Goal: Task Accomplishment & Management: Use online tool/utility

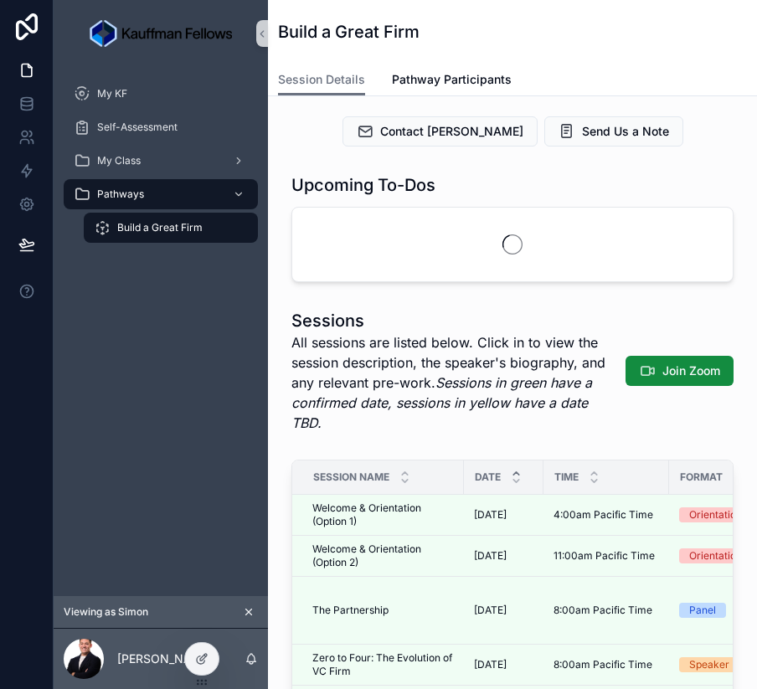
scroll to position [105, 0]
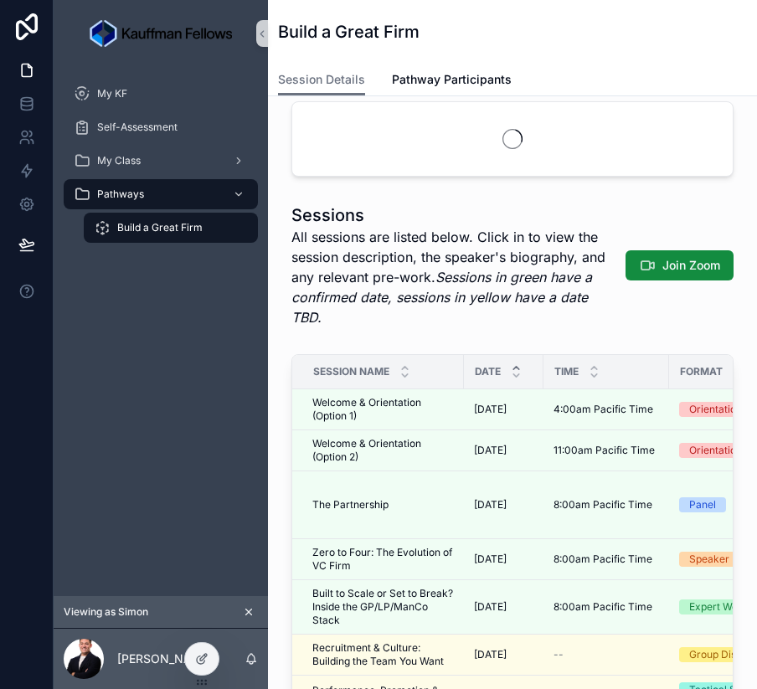
click at [251, 610] on icon "scrollable content" at bounding box center [249, 612] width 12 height 12
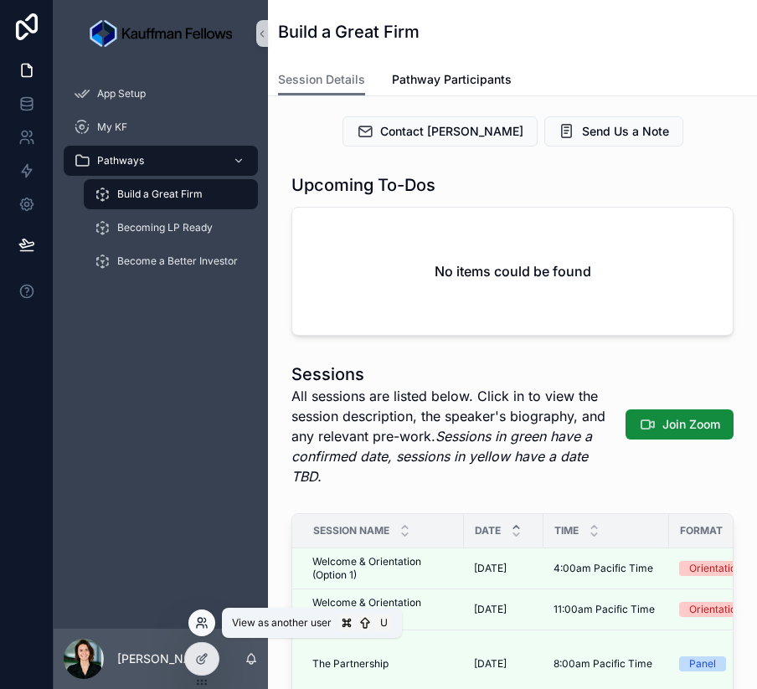
click at [201, 621] on icon at bounding box center [200, 620] width 4 height 4
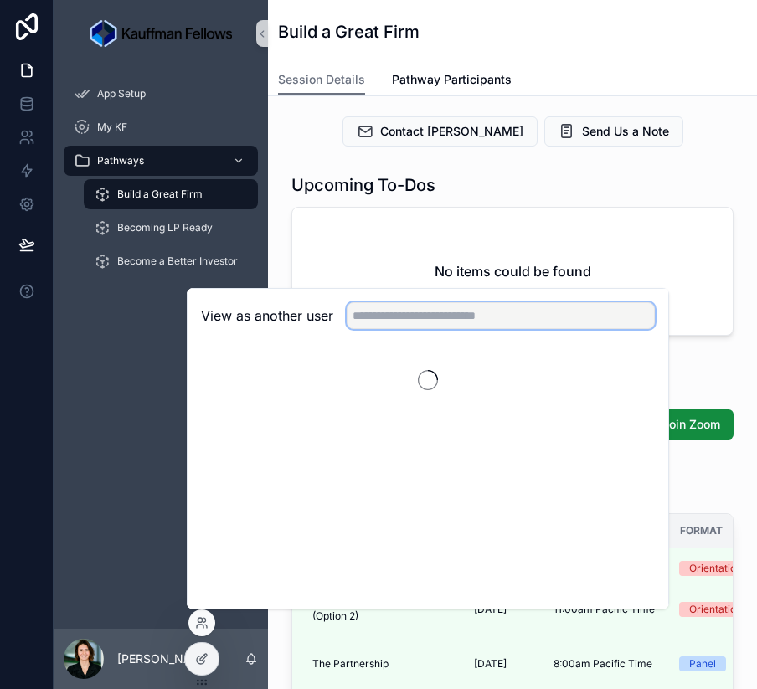
click at [460, 313] on input "text" at bounding box center [501, 315] width 308 height 27
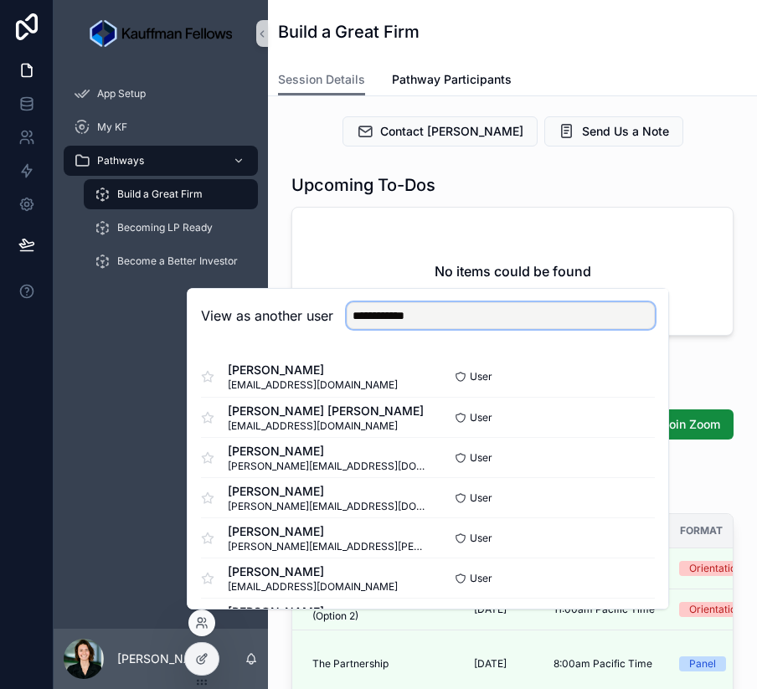
drag, startPoint x: 385, startPoint y: 320, endPoint x: 311, endPoint y: 322, distance: 73.7
click at [311, 322] on div "**********" at bounding box center [428, 315] width 454 height 27
type input "*"
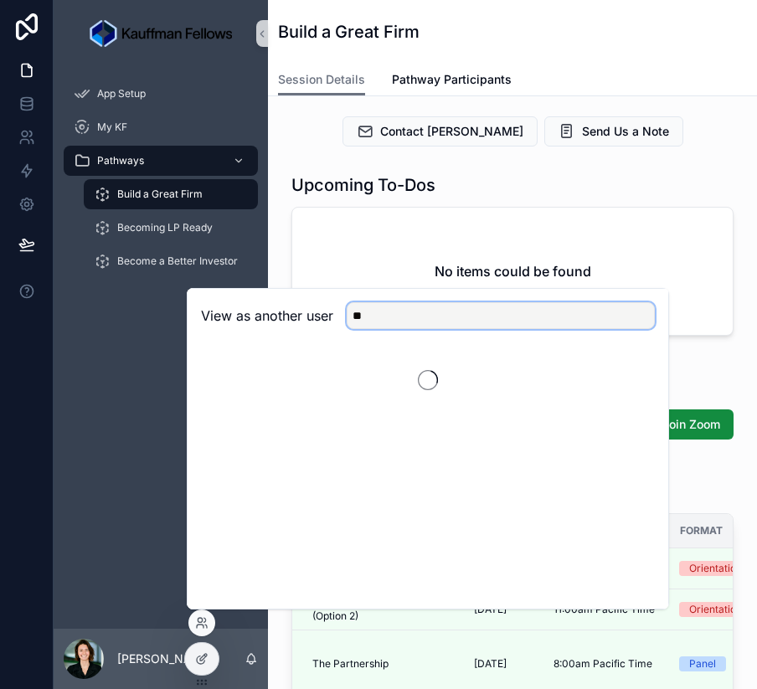
type input "*"
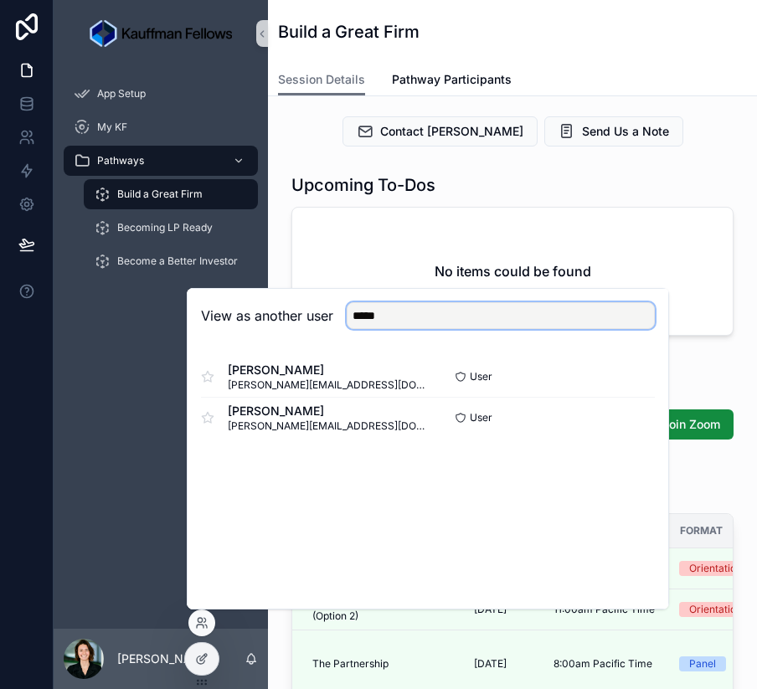
click at [352, 321] on input "*****" at bounding box center [501, 315] width 308 height 27
type input "******"
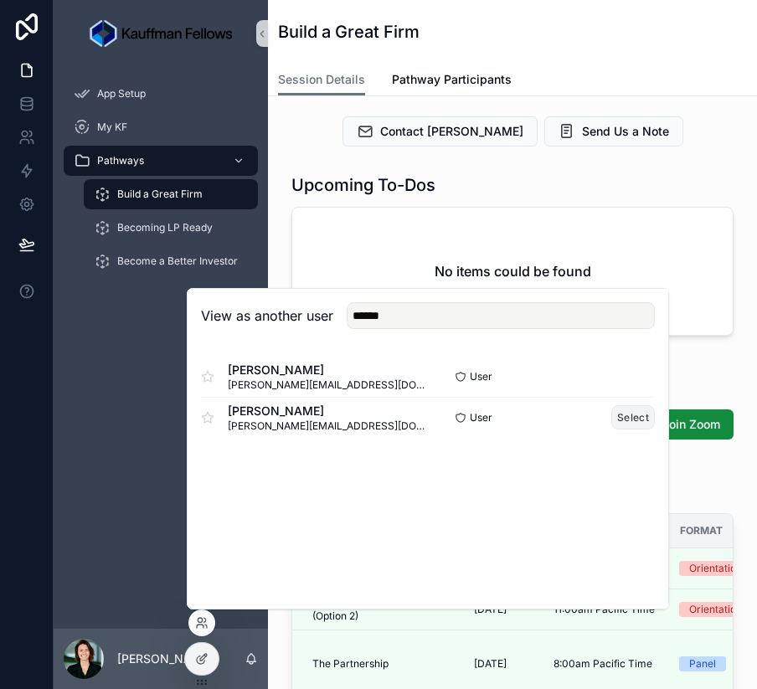
click at [621, 413] on button "Select" at bounding box center [633, 417] width 44 height 24
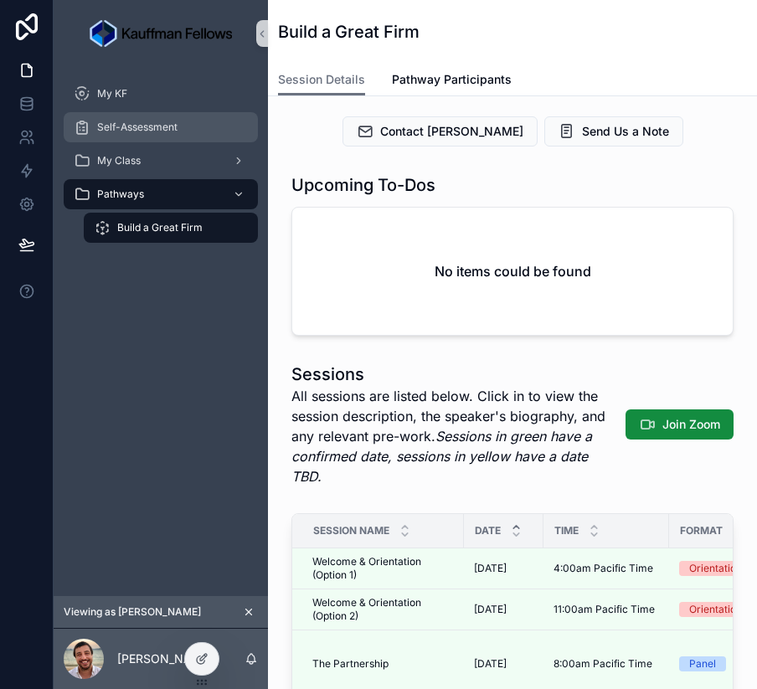
click at [145, 117] on div "Self-Assessment" at bounding box center [161, 127] width 174 height 27
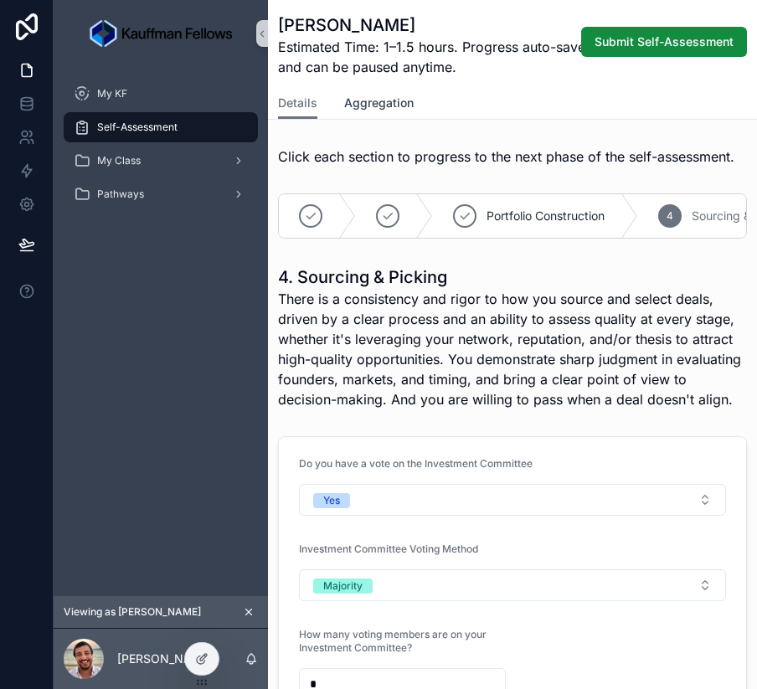
click at [359, 110] on span "Aggregation" at bounding box center [378, 103] width 69 height 17
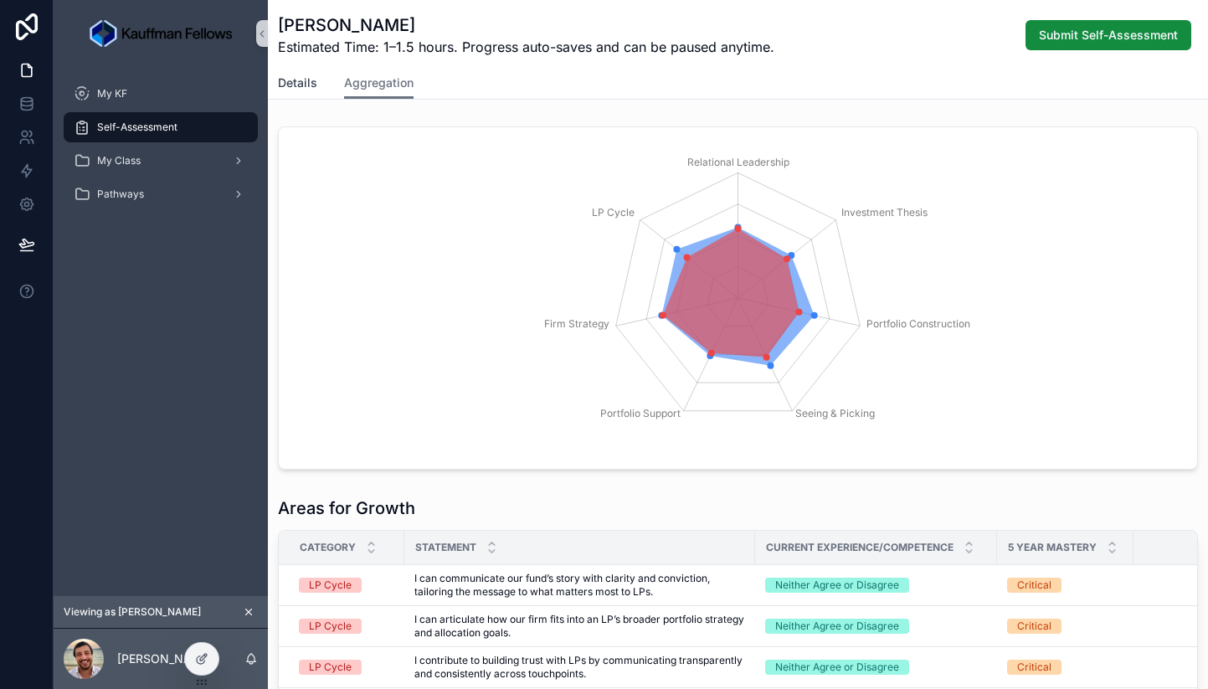
click at [298, 89] on span "Details" at bounding box center [297, 82] width 39 height 17
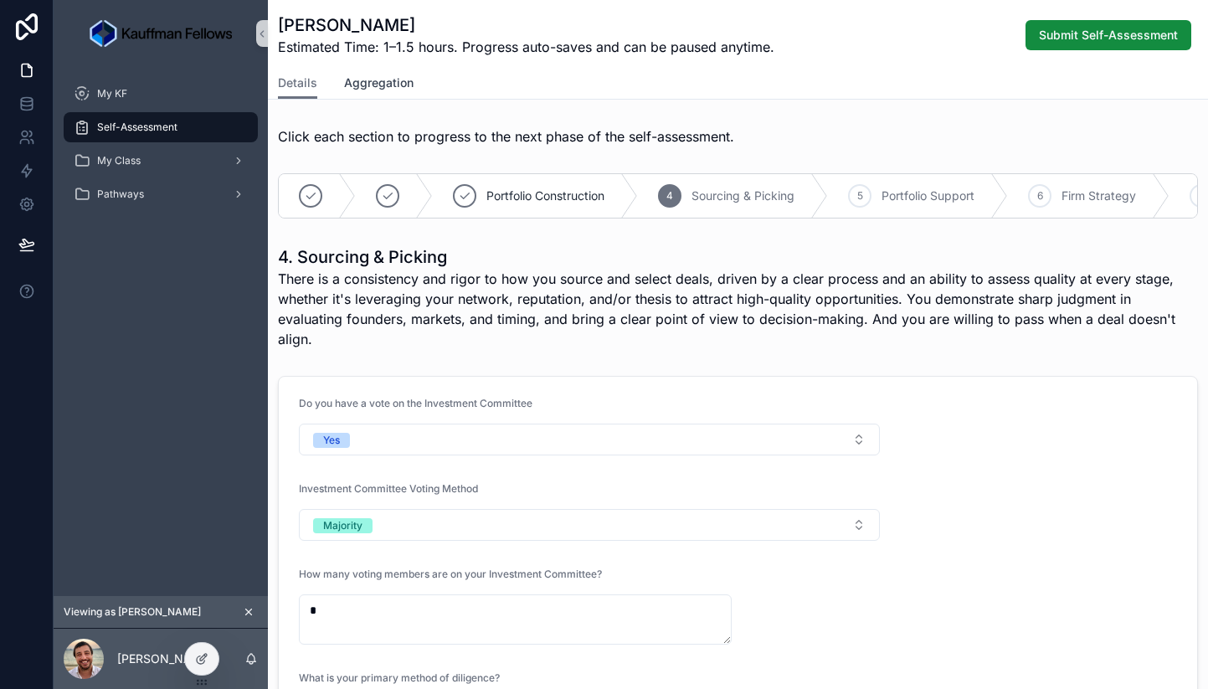
click at [367, 85] on span "Aggregation" at bounding box center [378, 82] width 69 height 17
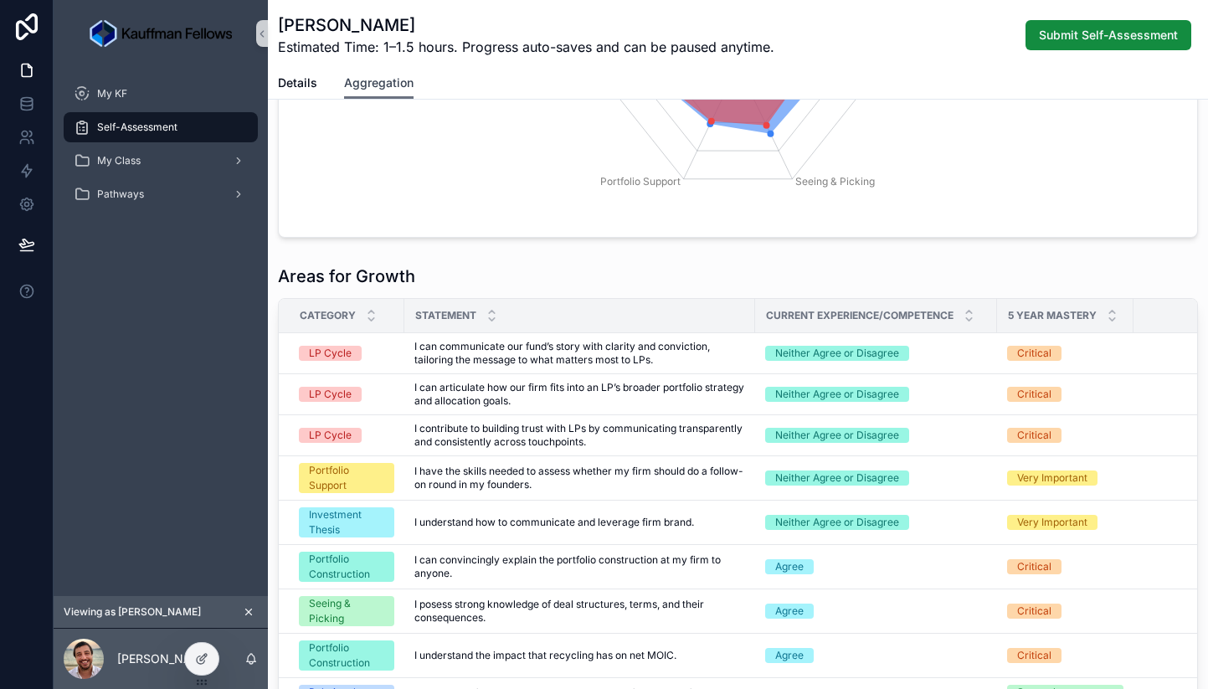
scroll to position [222, 0]
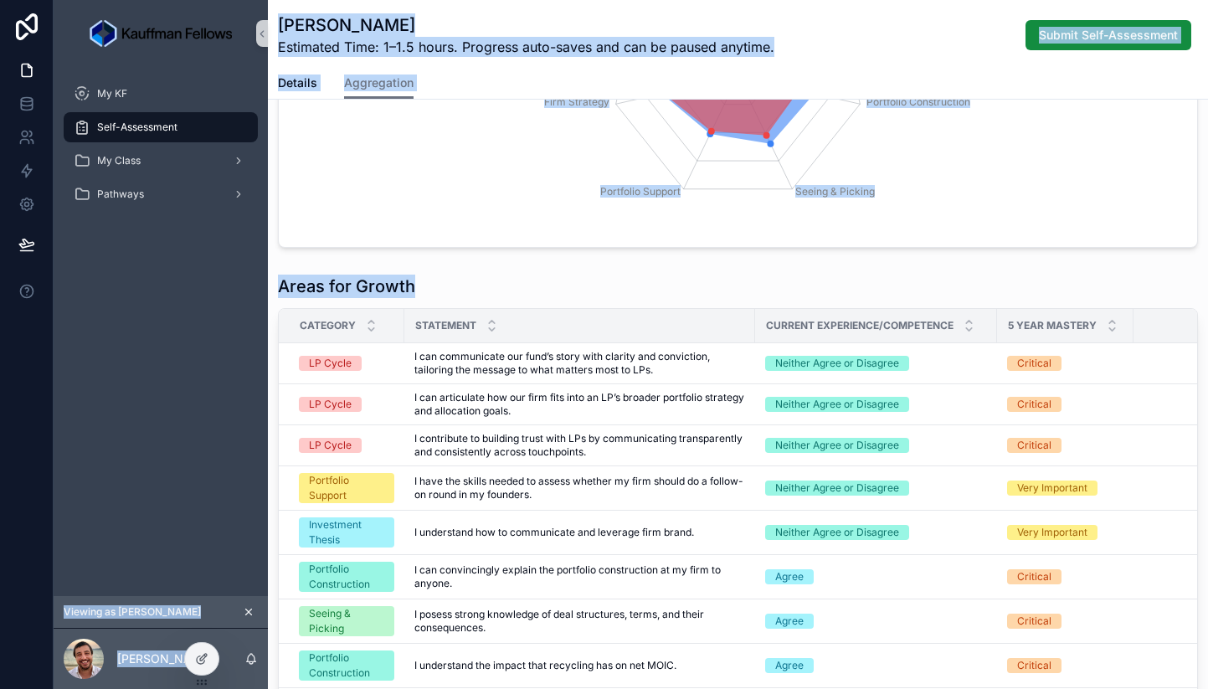
drag, startPoint x: 426, startPoint y: 286, endPoint x: 263, endPoint y: 286, distance: 163.2
click at [263, 286] on div "My KF Self-Assessment My Class Pathways Viewing as [PERSON_NAME] [PERSON_NAME] …" at bounding box center [631, 344] width 1154 height 689
click at [331, 286] on h1 "Areas for Growth" at bounding box center [346, 286] width 137 height 23
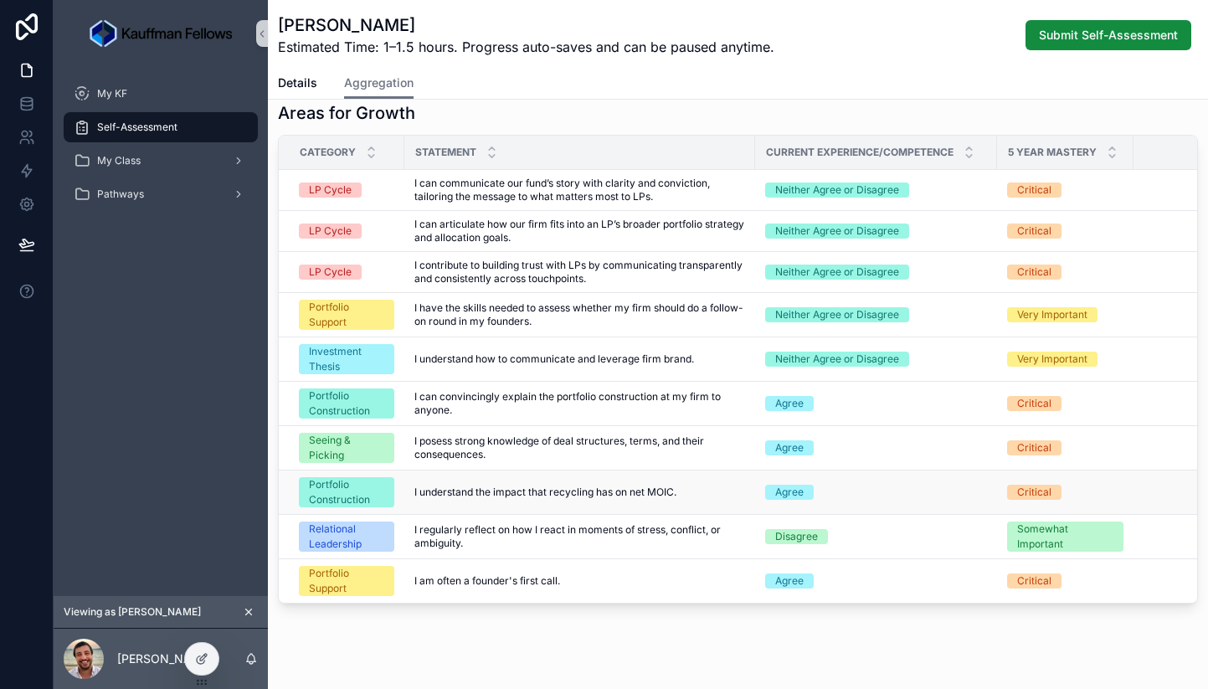
scroll to position [372, 0]
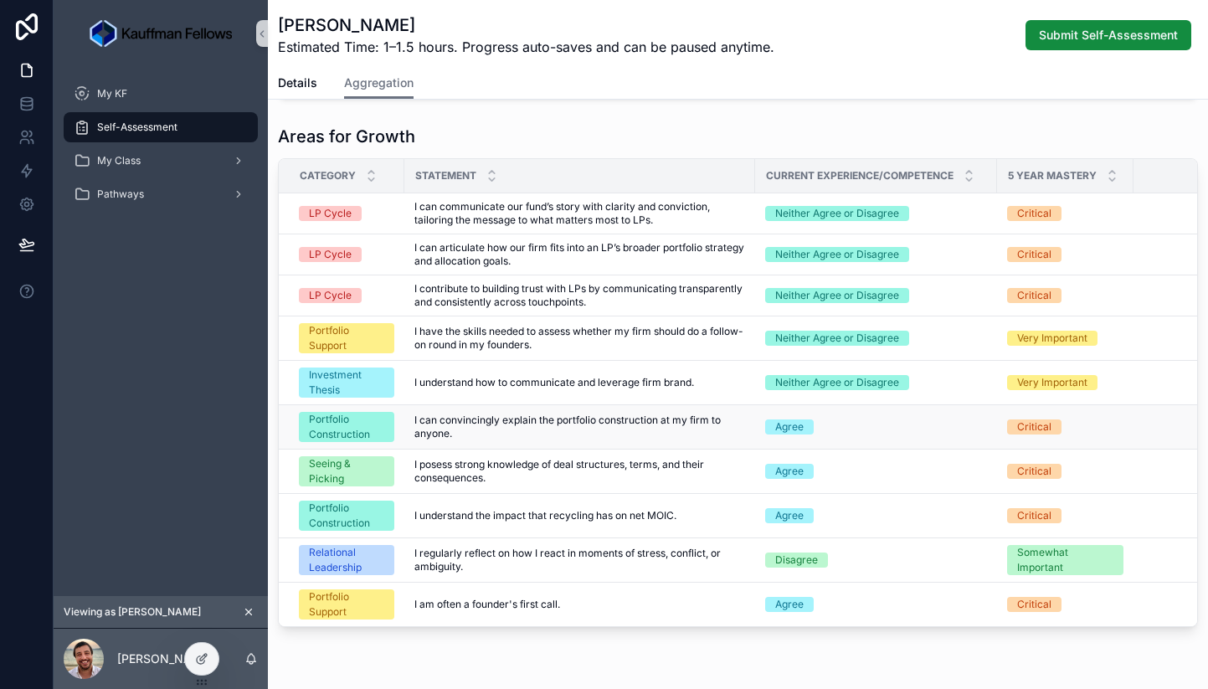
click at [418, 423] on span "I can convincingly explain the portfolio construction at my firm to anyone." at bounding box center [579, 426] width 331 height 27
drag, startPoint x: 465, startPoint y: 440, endPoint x: 411, endPoint y: 419, distance: 58.3
click at [411, 419] on td "I can convincingly explain the portfolio construction at my firm to anyone. I c…" at bounding box center [579, 427] width 351 height 44
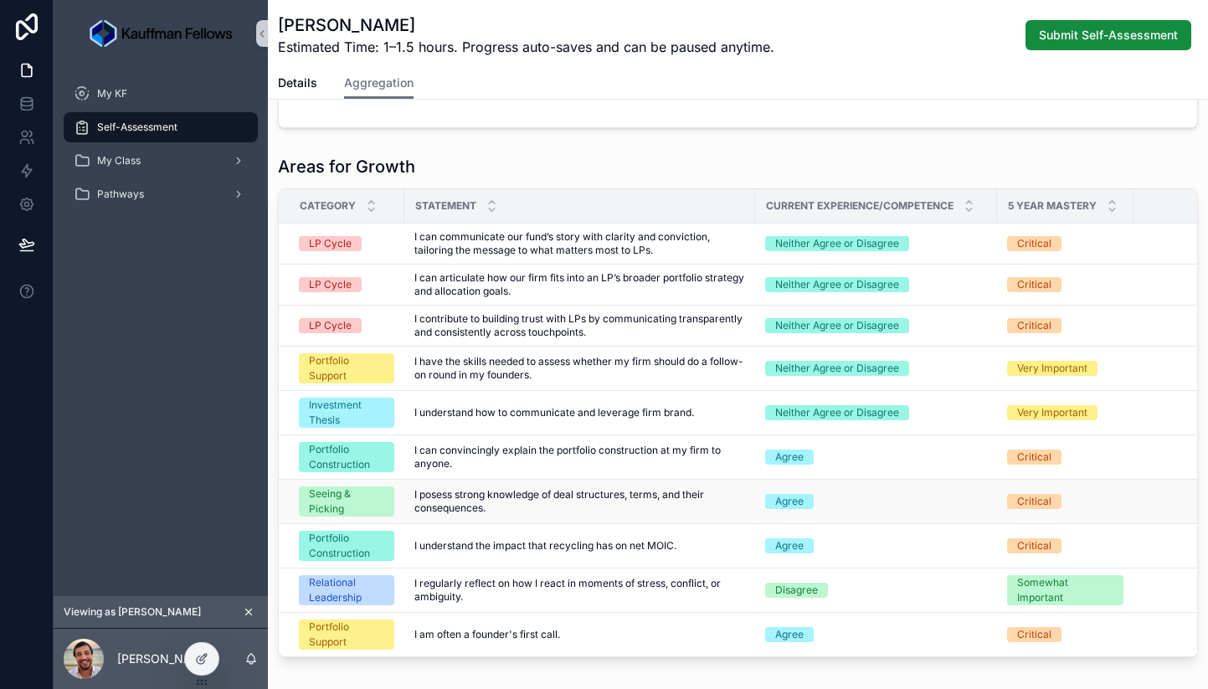
scroll to position [341, 0]
click at [559, 475] on td "I can convincingly explain the portfolio construction at my firm to anyone. I c…" at bounding box center [579, 458] width 351 height 44
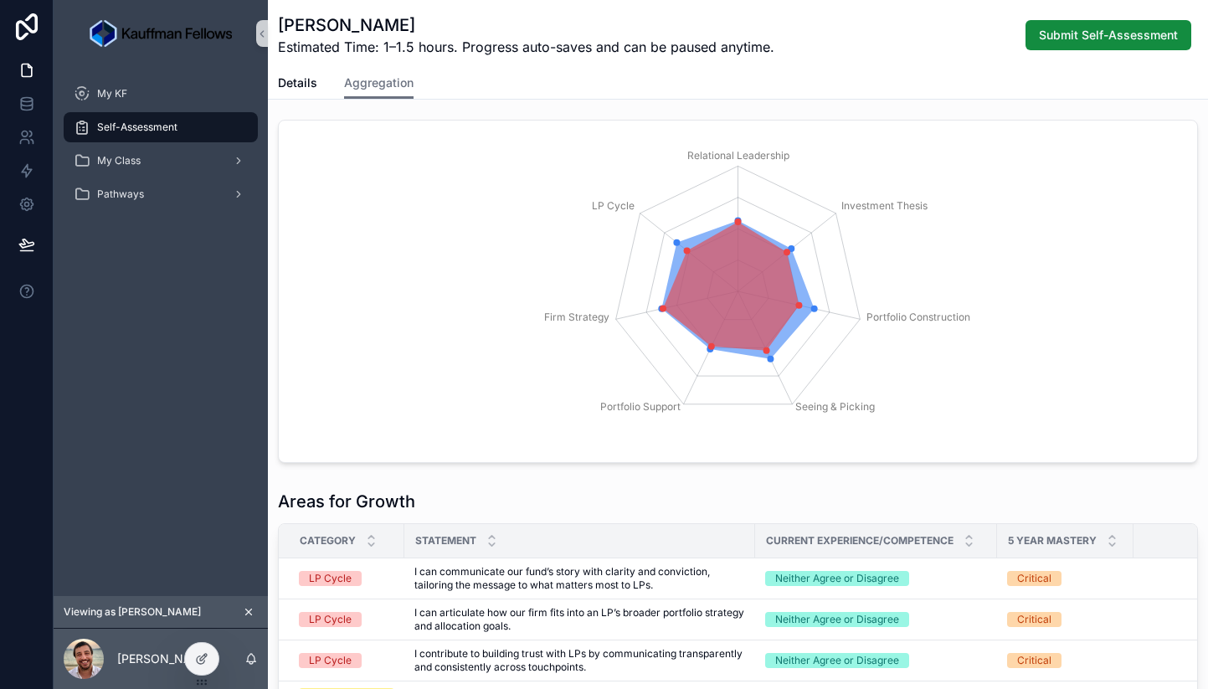
scroll to position [0, 0]
